Goal: Task Accomplishment & Management: Manage account settings

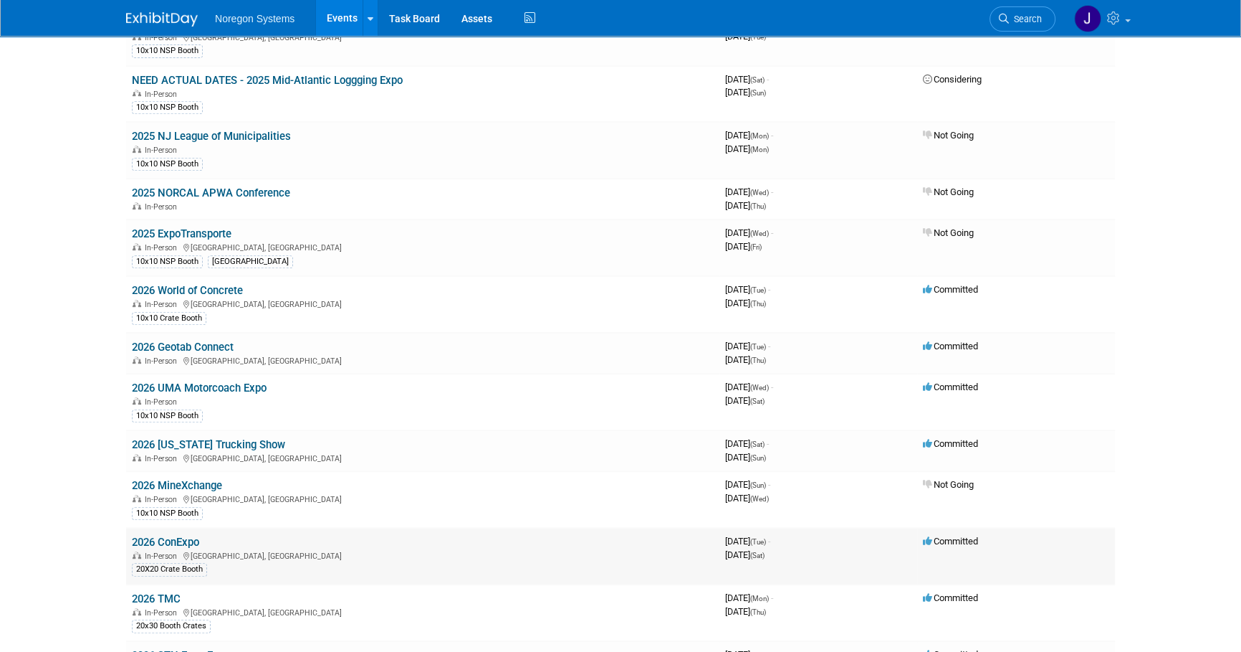
scroll to position [727, 0]
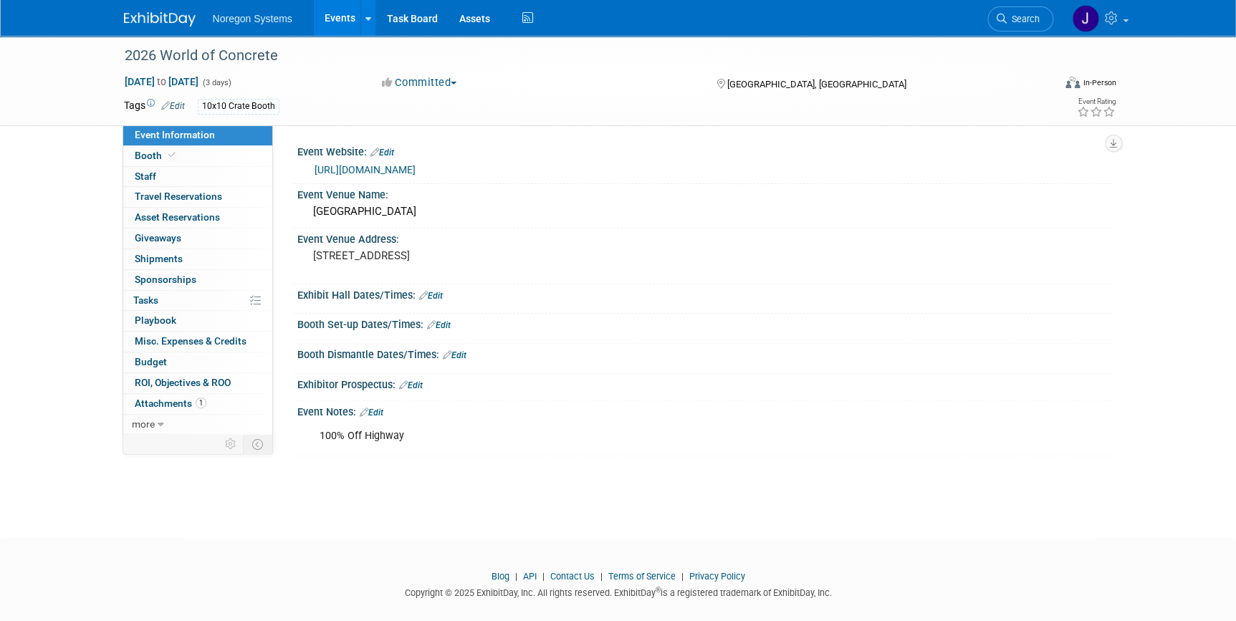
click at [416, 166] on link "https://www.worldofconcrete.com/en/home.html" at bounding box center [365, 169] width 101 height 11
click at [439, 294] on link "Edit" at bounding box center [431, 296] width 24 height 10
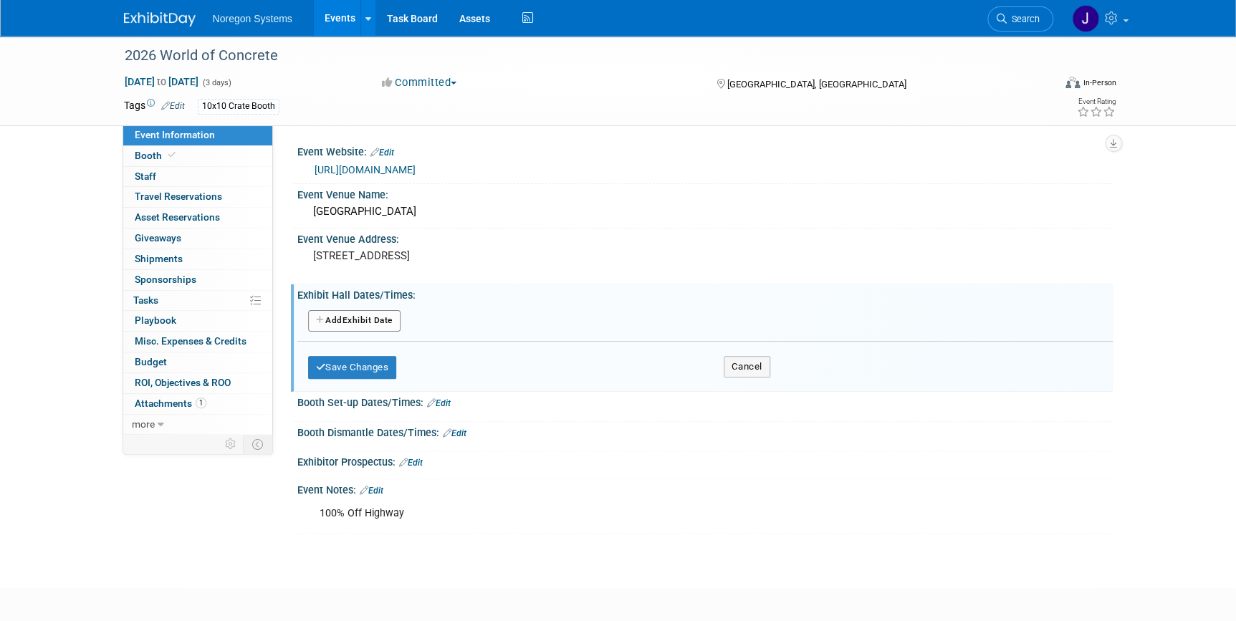
click at [376, 325] on button "Add Another Exhibit Date" at bounding box center [354, 321] width 92 height 22
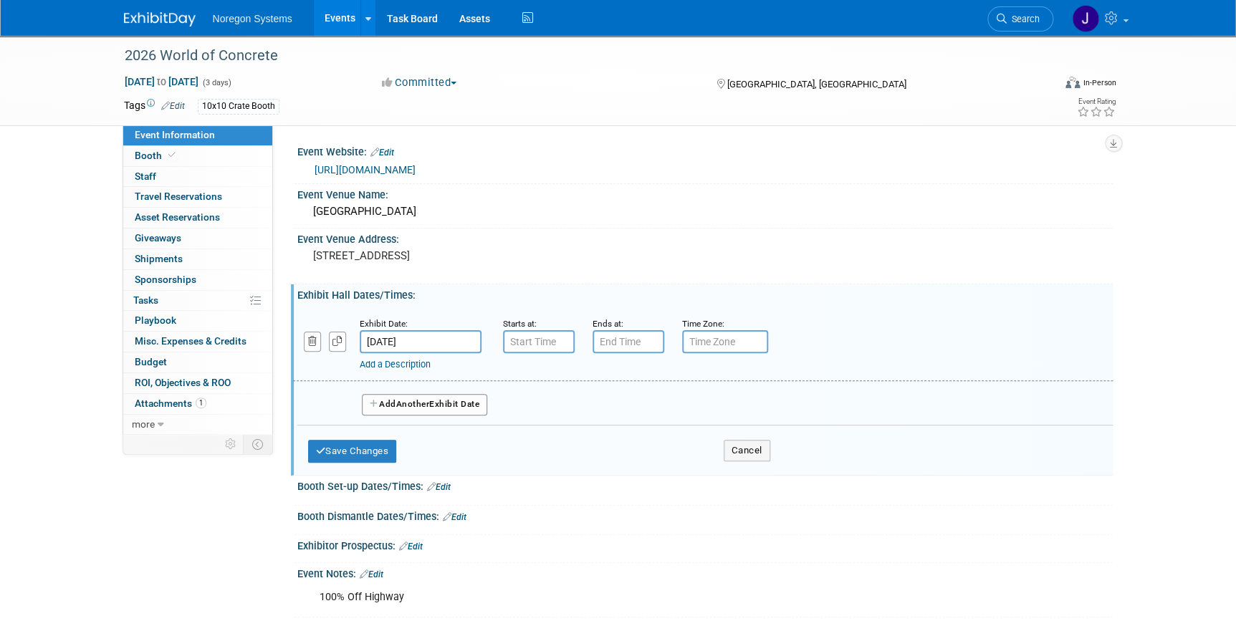
click at [422, 400] on span "Another" at bounding box center [413, 404] width 34 height 10
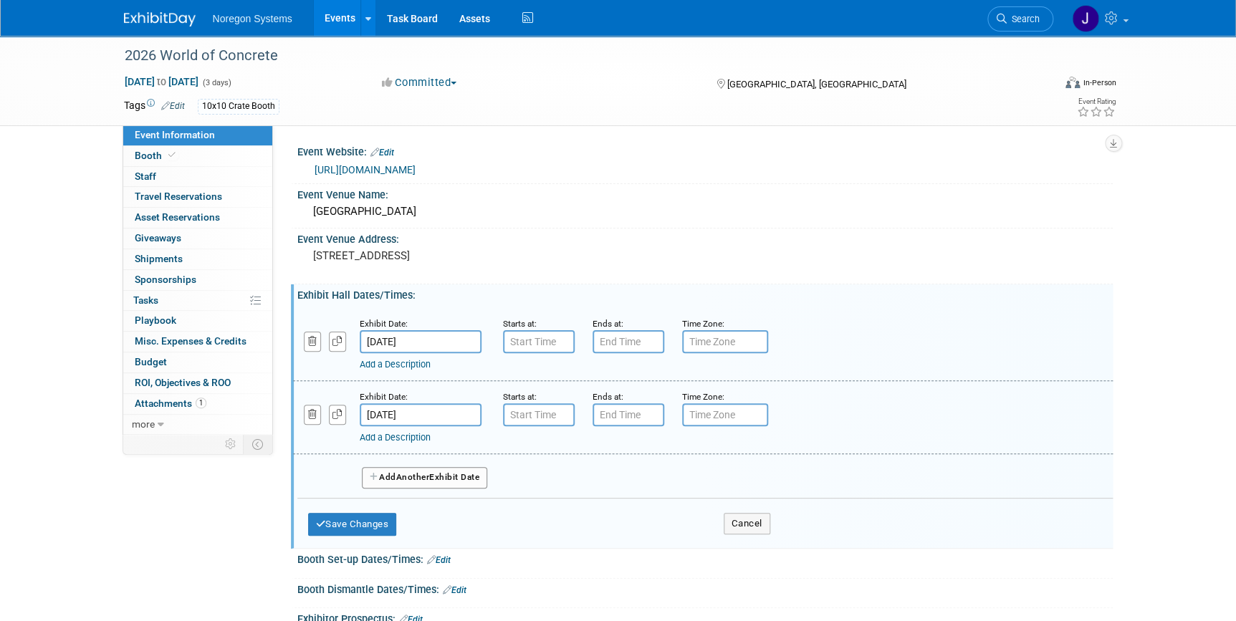
drag, startPoint x: 429, startPoint y: 477, endPoint x: 553, endPoint y: 573, distance: 156.3
click at [430, 477] on span "Another" at bounding box center [413, 477] width 34 height 10
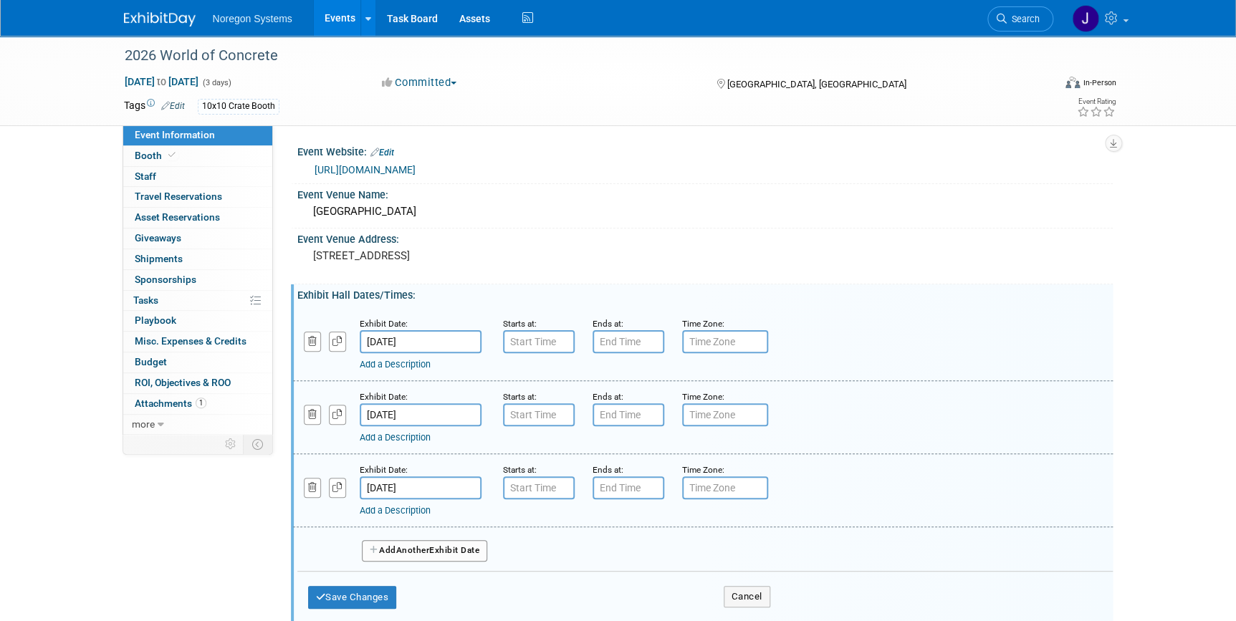
click at [416, 164] on link "https://www.worldofconcrete.com/en/home.html" at bounding box center [365, 169] width 101 height 11
click at [343, 594] on button "Save Changes" at bounding box center [352, 597] width 89 height 23
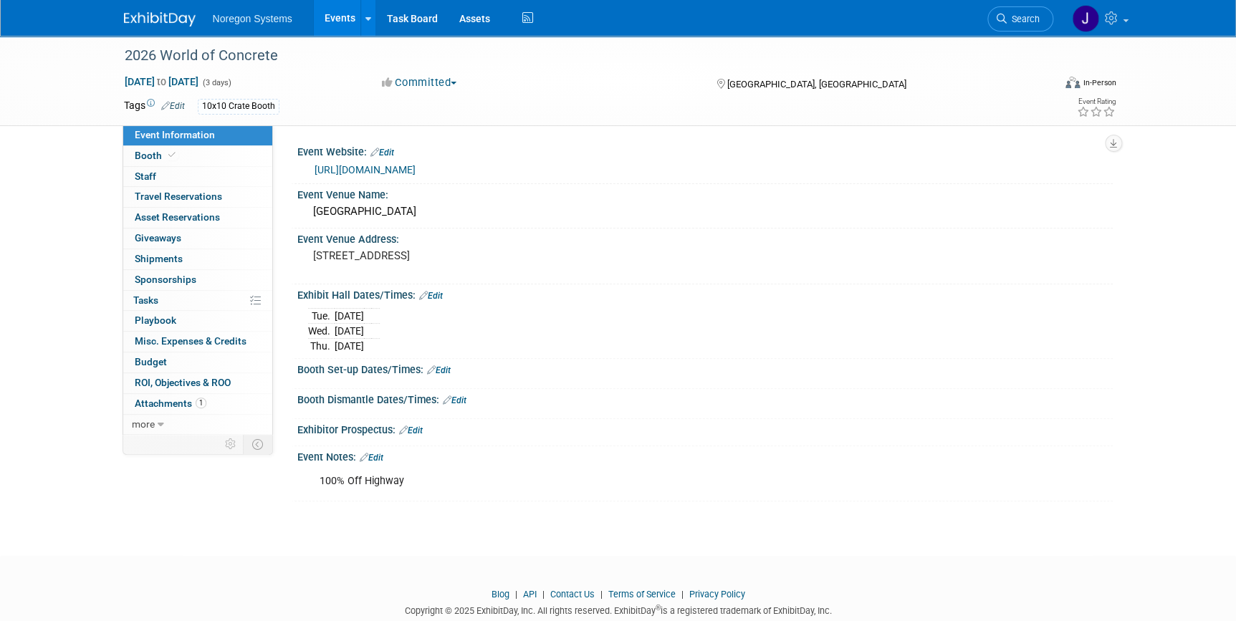
click at [188, 19] on img at bounding box center [160, 19] width 72 height 14
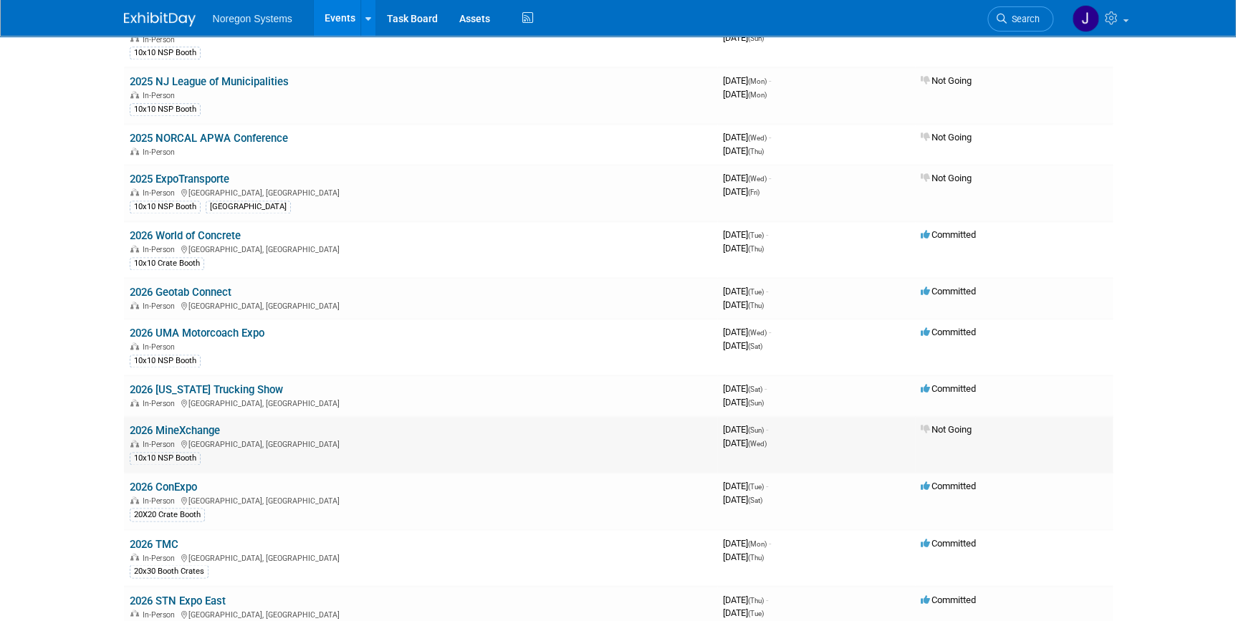
scroll to position [846, 0]
click at [251, 328] on link "2026 UMA Motorcoach Expo" at bounding box center [197, 334] width 135 height 13
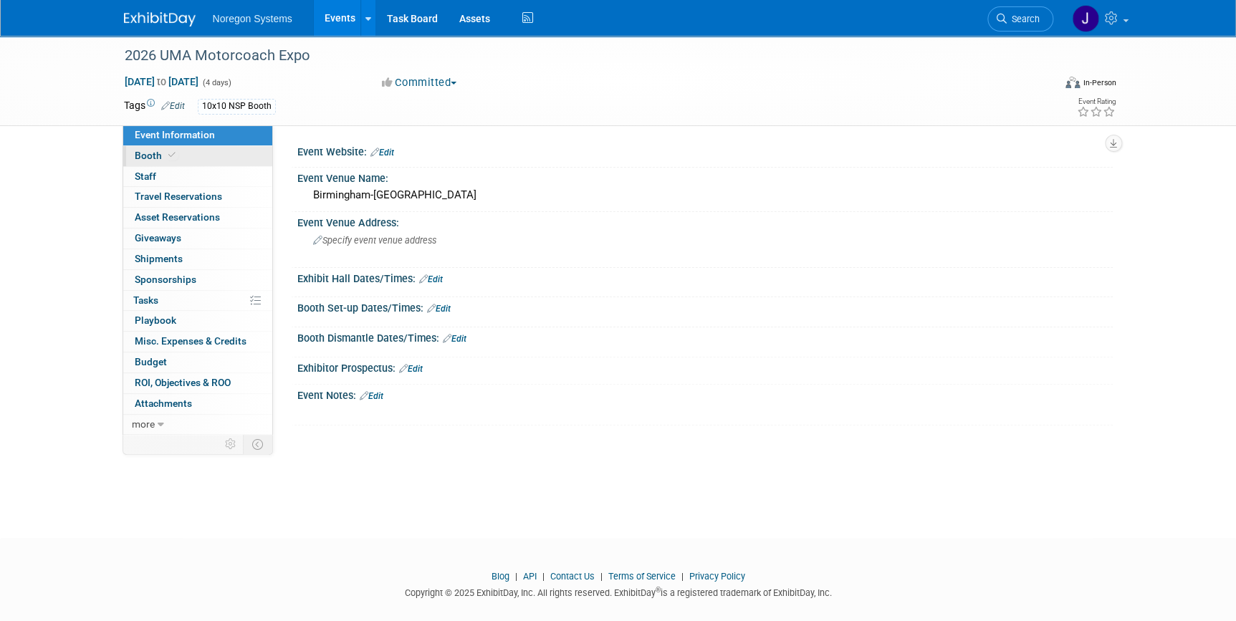
click at [214, 161] on link "Booth" at bounding box center [197, 156] width 149 height 20
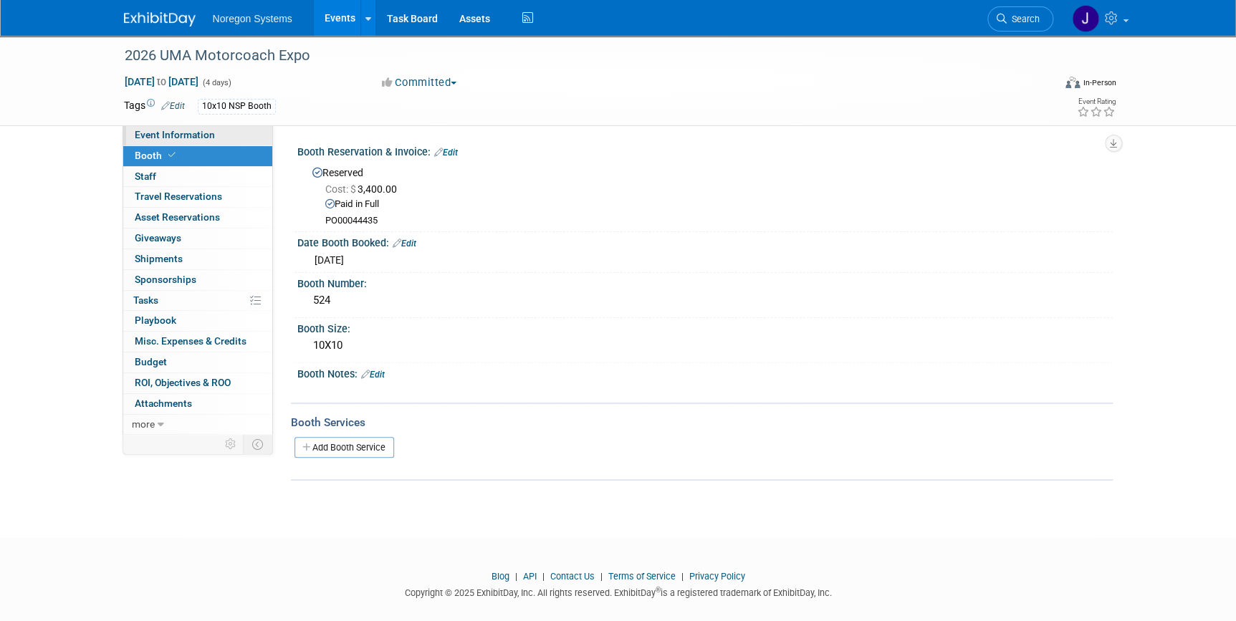
click at [217, 138] on link "Event Information" at bounding box center [197, 135] width 149 height 20
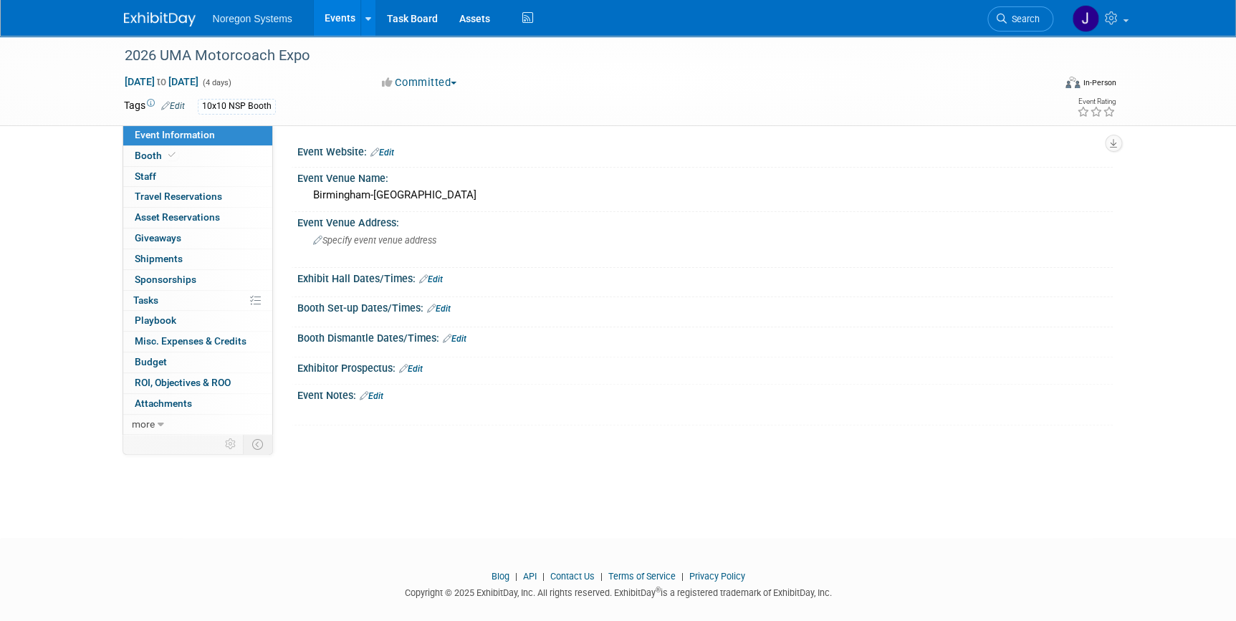
click at [175, 14] on img at bounding box center [160, 19] width 72 height 14
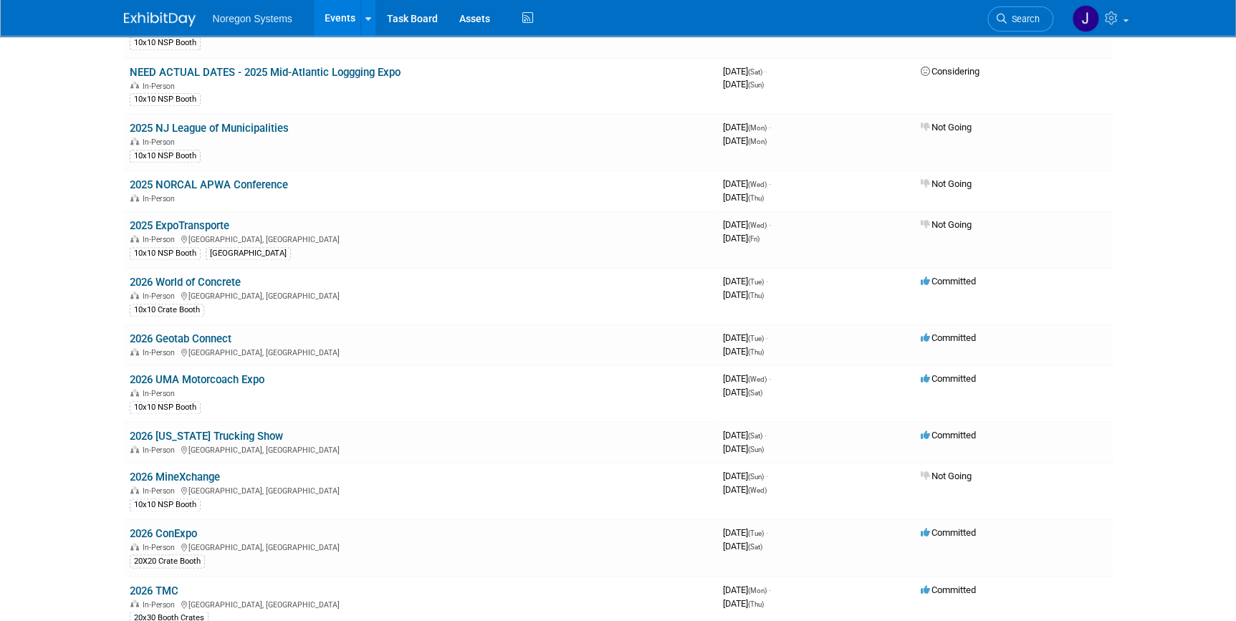
scroll to position [977, 0]
